Goal: Answer question/provide support

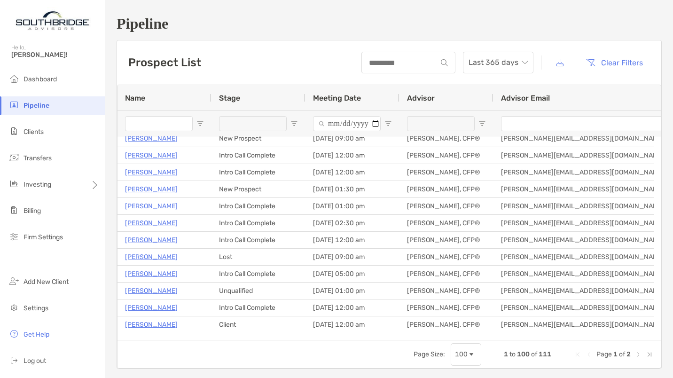
scroll to position [118, 0]
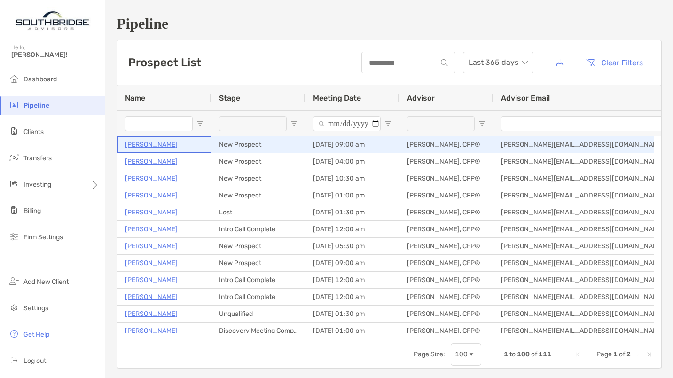
click at [134, 143] on p "Lee Kincaid" at bounding box center [151, 145] width 53 height 12
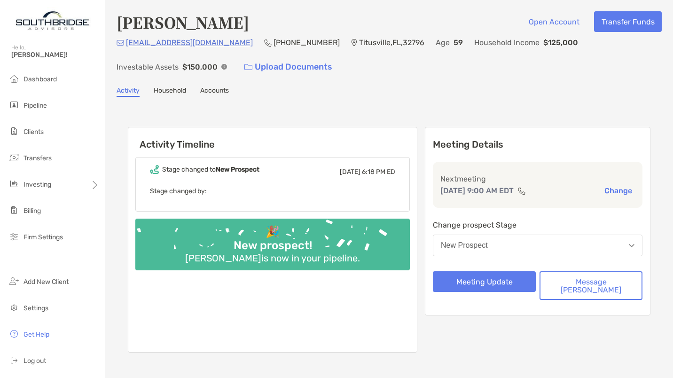
click at [550, 247] on button "New Prospect" at bounding box center [538, 246] width 210 height 22
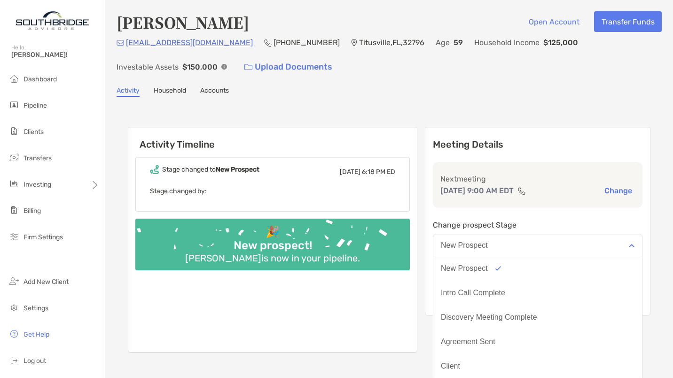
click at [550, 247] on button "New Prospect" at bounding box center [538, 246] width 210 height 22
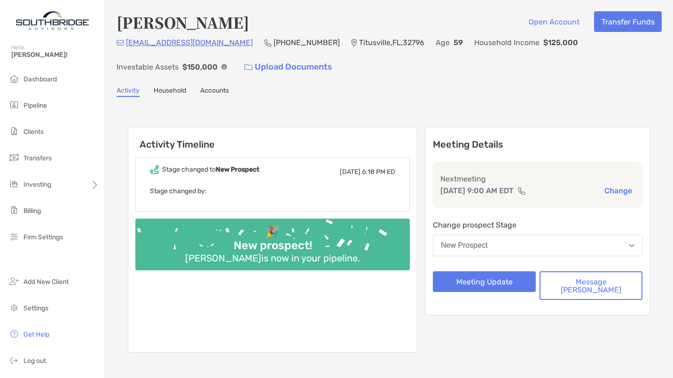
click at [550, 247] on button "New Prospect" at bounding box center [538, 246] width 210 height 22
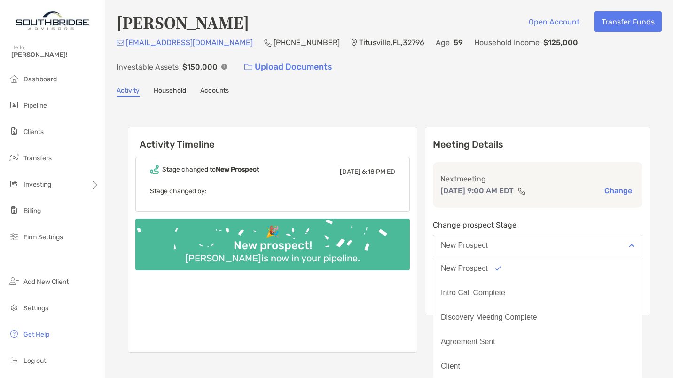
click at [488, 268] on div "New Prospect" at bounding box center [464, 268] width 47 height 8
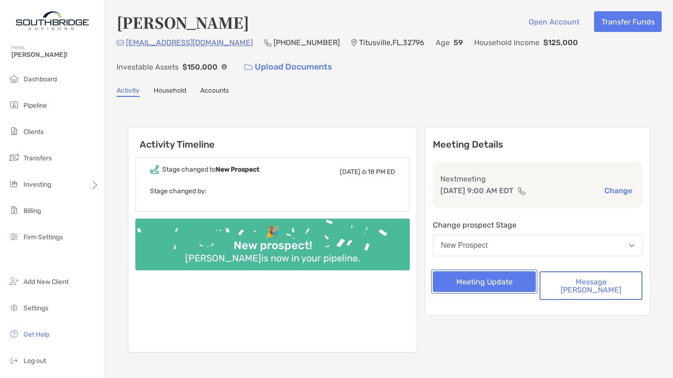
click at [503, 286] on button "Meeting Update" at bounding box center [484, 281] width 103 height 21
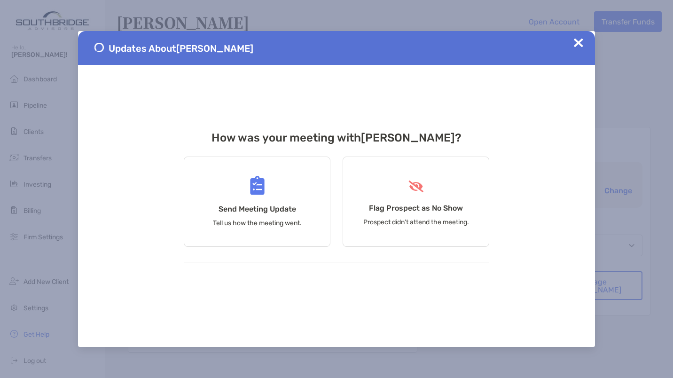
click at [351, 197] on div "Flag Prospect as No Show Prospect didn’t attend the meeting." at bounding box center [416, 202] width 147 height 90
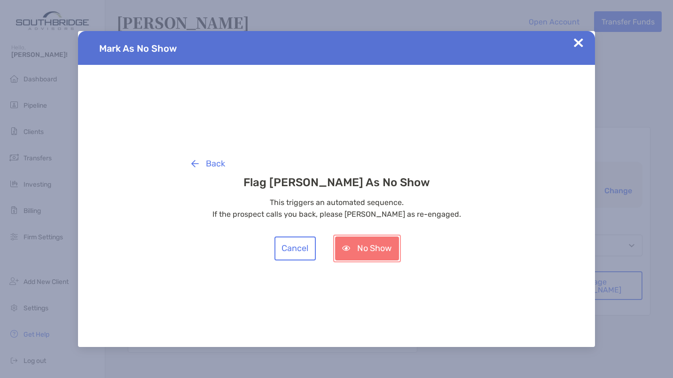
click at [354, 248] on button "No Show" at bounding box center [367, 249] width 64 height 24
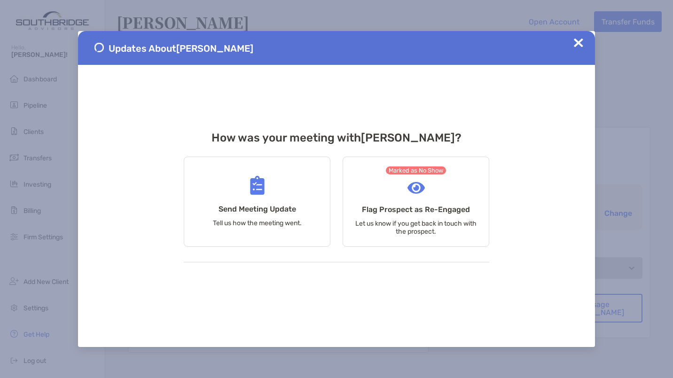
click at [578, 43] on img at bounding box center [578, 42] width 9 height 9
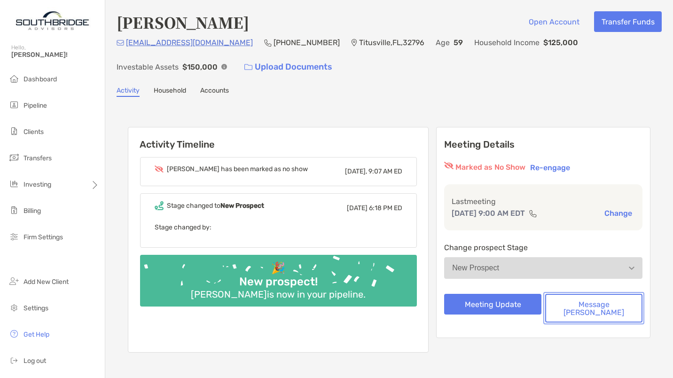
click at [579, 307] on button "Message Zoe" at bounding box center [594, 308] width 97 height 29
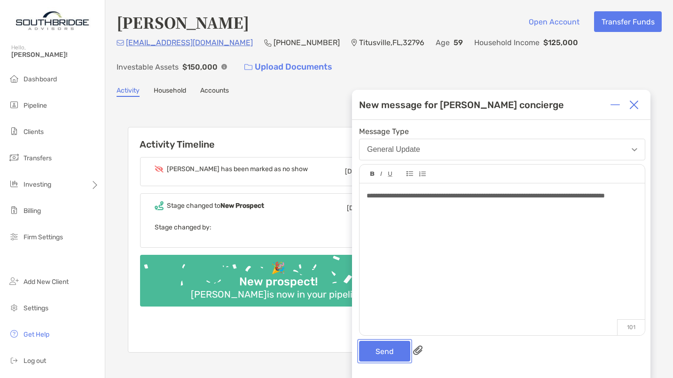
click at [384, 360] on button "Send" at bounding box center [384, 351] width 51 height 21
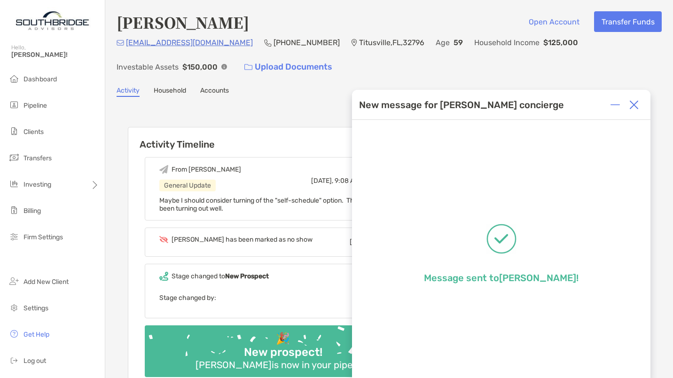
click at [633, 104] on img at bounding box center [634, 104] width 9 height 9
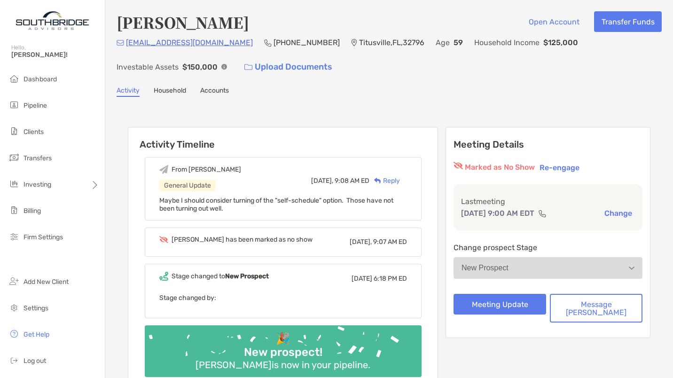
click at [45, 76] on span "Dashboard" at bounding box center [40, 79] width 33 height 8
